Goal: Check status: Check status

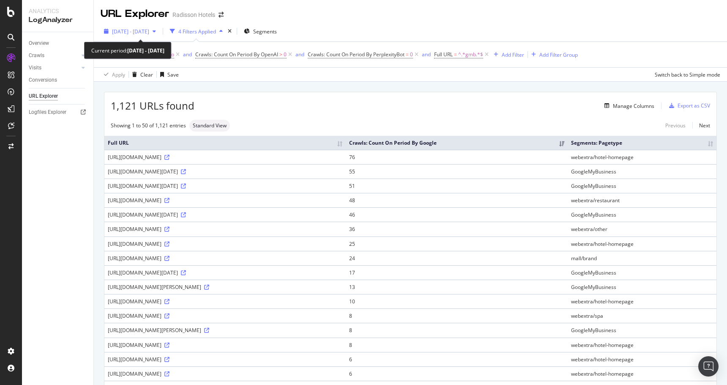
click at [149, 29] on span "[DATE] - [DATE]" at bounding box center [130, 31] width 37 height 7
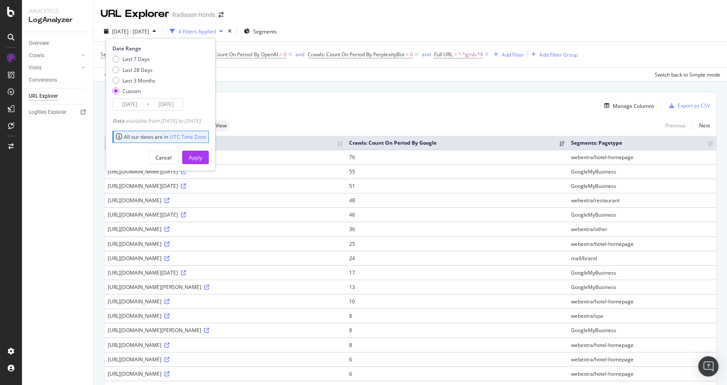
click at [145, 85] on div "Last 7 Days Last 28 Days Last 3 Months Custom" at bounding box center [133, 76] width 43 height 43
click at [149, 81] on div "Last 3 Months" at bounding box center [139, 80] width 33 height 7
type input "[DATE]"
click at [140, 105] on input "[DATE]" at bounding box center [130, 105] width 34 height 12
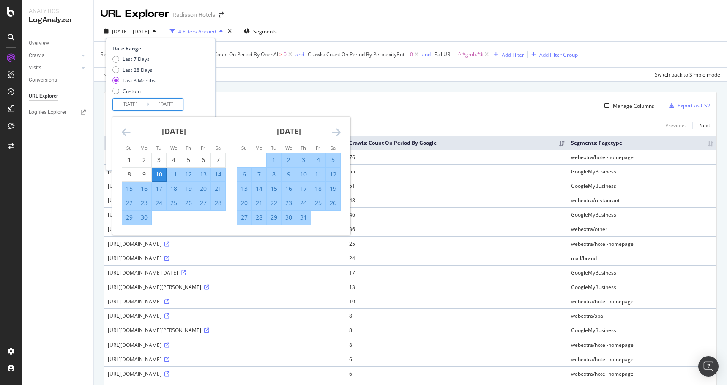
click at [125, 134] on icon "Move backward to switch to the previous month." at bounding box center [126, 132] width 9 height 10
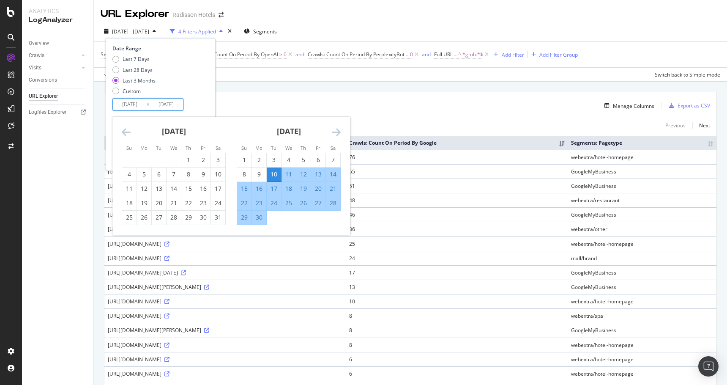
click at [125, 134] on icon "Move backward to switch to the previous month." at bounding box center [126, 132] width 9 height 10
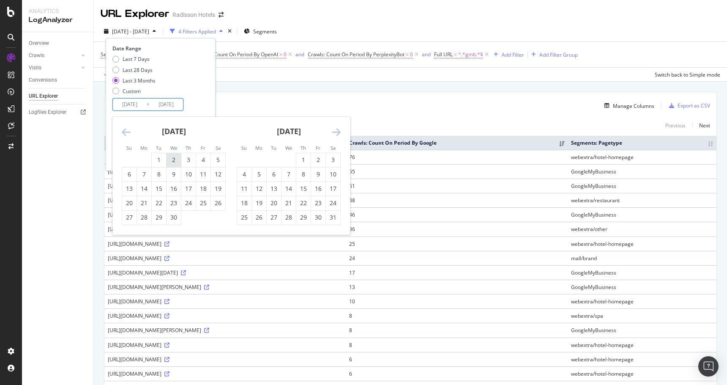
click at [167, 156] on div "2" at bounding box center [174, 160] width 14 height 8
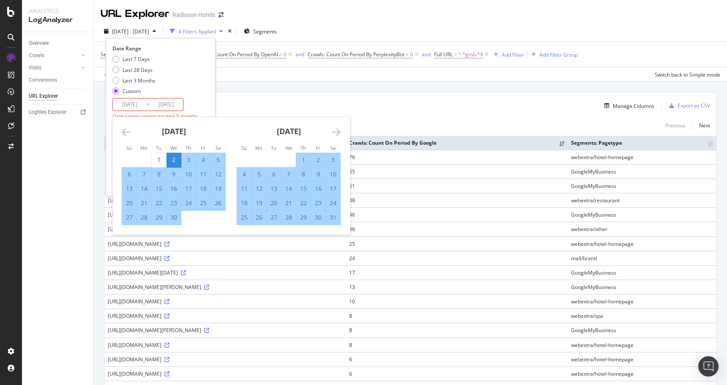
click at [345, 135] on div "[DATE] 1 2 3 4 5 6 7 8 9 10 11 12 13 14 15 16 17 18 19 20 21 22 23 24 25 26 27 …" at bounding box center [288, 171] width 115 height 108
click at [340, 134] on icon "Move forward to switch to the next month." at bounding box center [336, 132] width 9 height 10
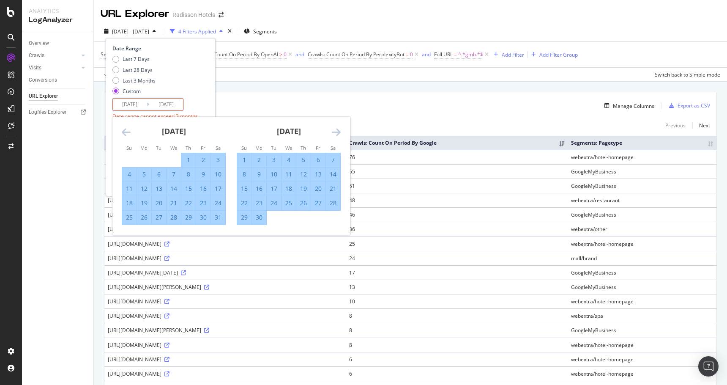
click at [340, 134] on icon "Move forward to switch to the next month." at bounding box center [336, 132] width 9 height 10
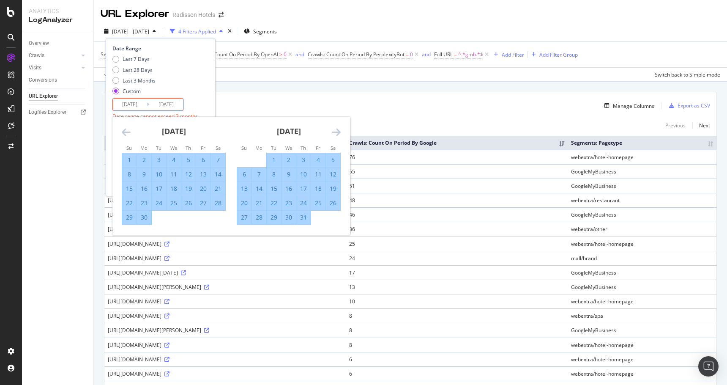
click at [340, 134] on icon "Move forward to switch to the next month." at bounding box center [336, 132] width 9 height 10
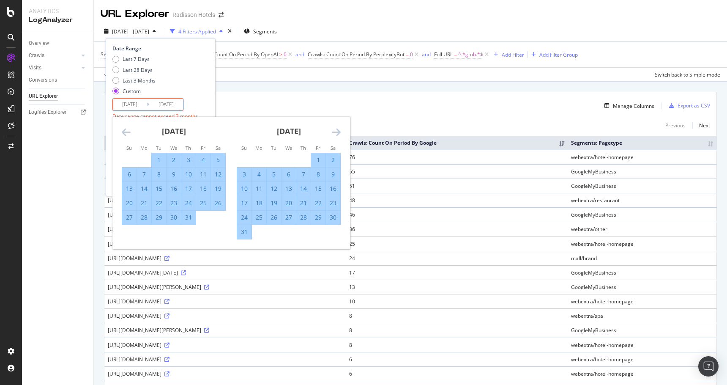
click at [340, 134] on icon "Move forward to switch to the next month." at bounding box center [336, 132] width 9 height 10
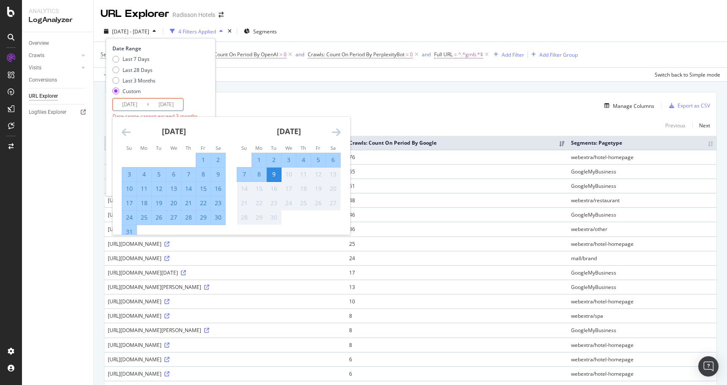
click at [272, 171] on div "9" at bounding box center [274, 174] width 14 height 8
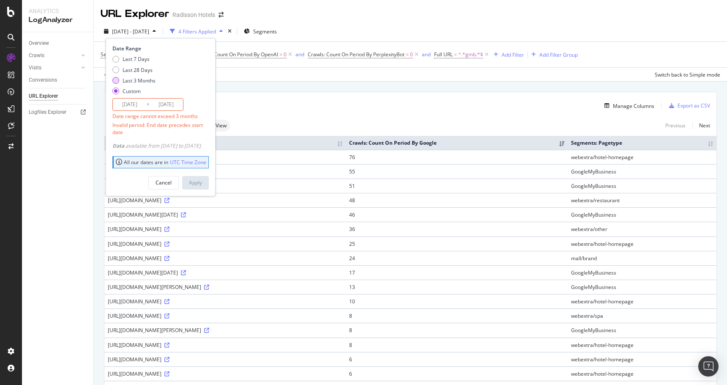
click at [132, 82] on div "Last 3 Months" at bounding box center [139, 80] width 33 height 7
type input "[DATE]"
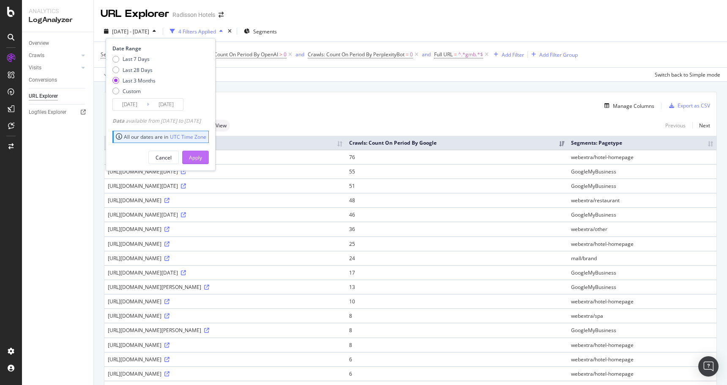
click at [202, 154] on div "Apply" at bounding box center [195, 157] width 13 height 7
